Goal: Communication & Community: Answer question/provide support

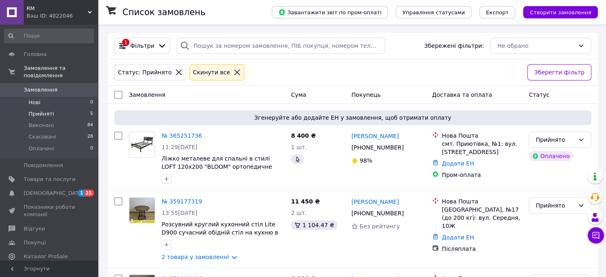
click at [51, 97] on li "Нові 0" at bounding box center [49, 102] width 98 height 11
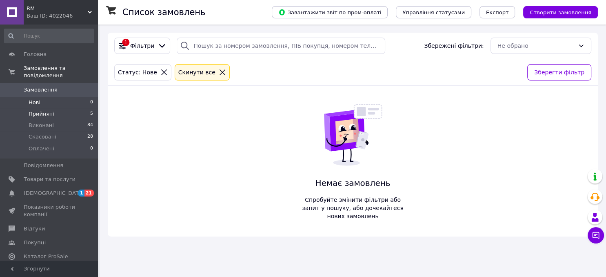
click at [36, 112] on li "Прийняті 5" at bounding box center [49, 113] width 98 height 11
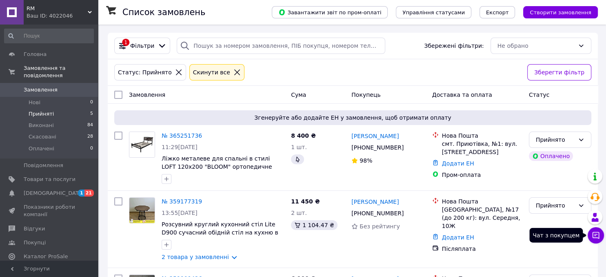
click at [590, 233] on button "Чат з покупцем" at bounding box center [596, 235] width 16 height 16
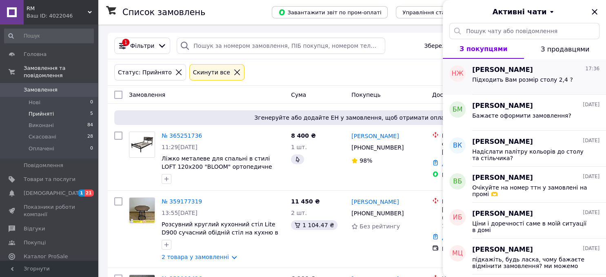
click at [564, 76] on div "Підходить Вам розмір столу 2,4 ?" at bounding box center [535, 81] width 127 height 13
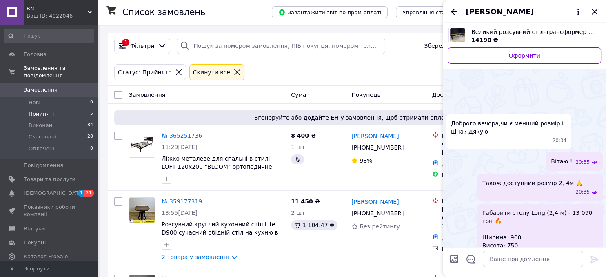
scroll to position [516, 0]
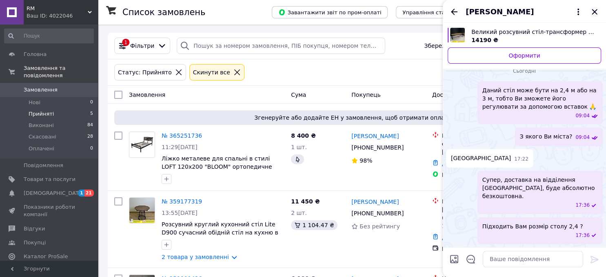
click at [592, 11] on icon "Закрити" at bounding box center [595, 12] width 10 height 10
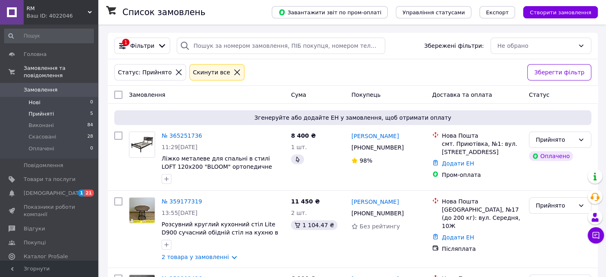
click at [39, 99] on span "Нові" at bounding box center [35, 102] width 12 height 7
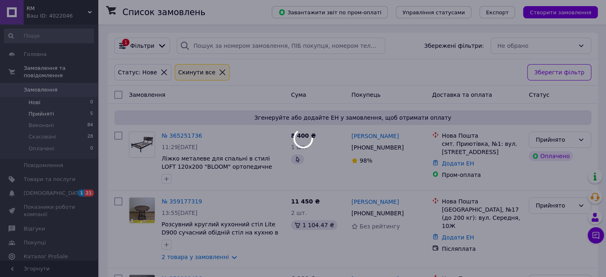
click at [43, 111] on li "Прийняті 5" at bounding box center [49, 113] width 98 height 11
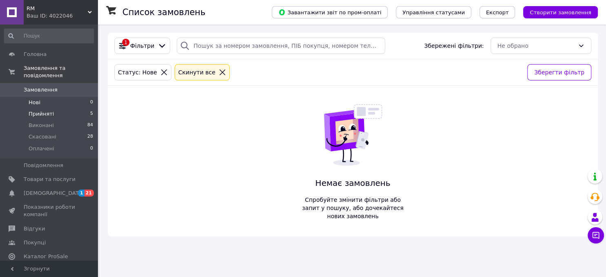
click at [43, 111] on li "Прийняті 5" at bounding box center [49, 113] width 98 height 11
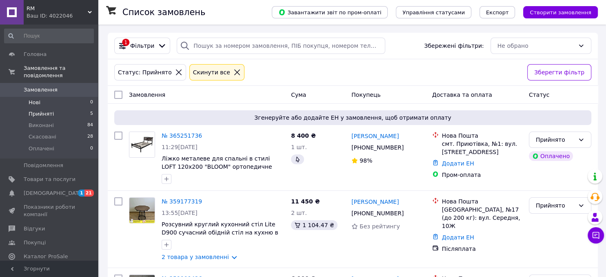
click at [38, 99] on span "Нові" at bounding box center [35, 102] width 12 height 7
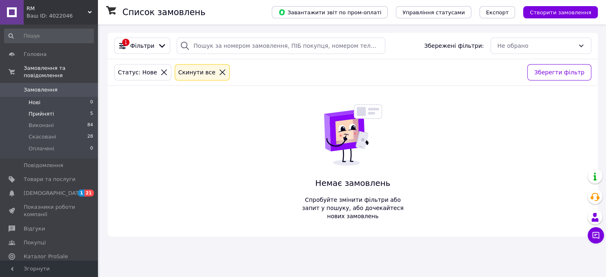
click at [39, 110] on span "Прийняті" at bounding box center [41, 113] width 25 height 7
